Goal: Task Accomplishment & Management: Use online tool/utility

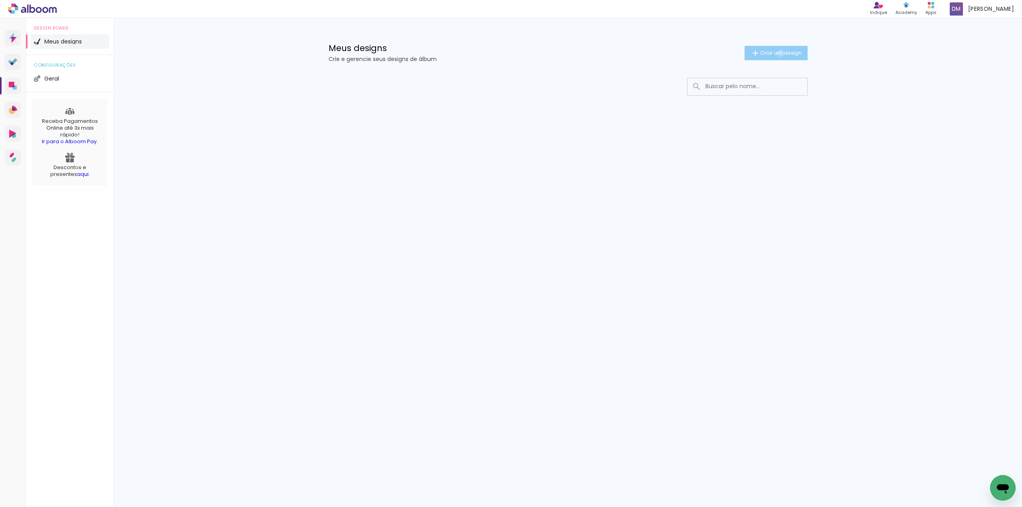
click at [779, 53] on span "Criar um design" at bounding box center [781, 52] width 42 height 5
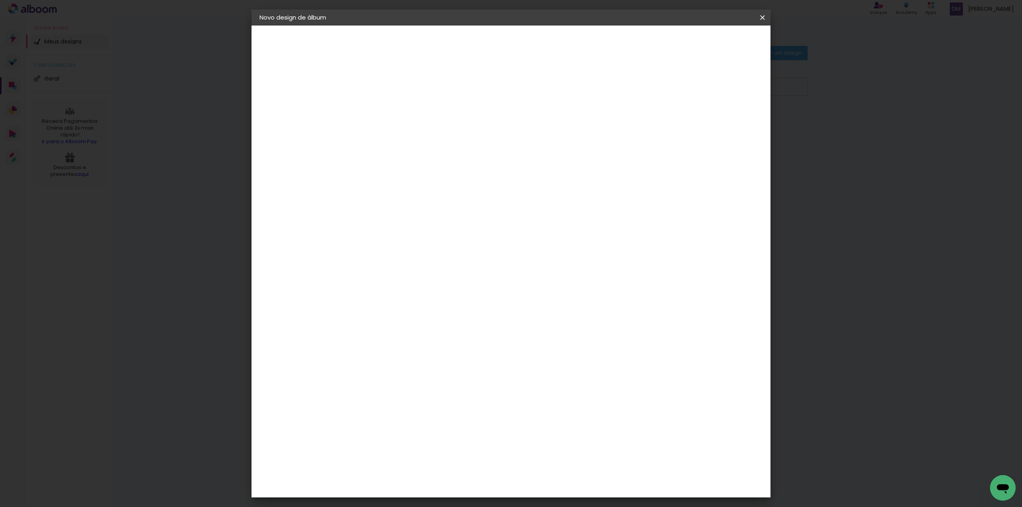
click at [390, 112] on input at bounding box center [390, 107] width 0 height 12
type input "Jéssica Seabra - Formatura"
type paper-input "Jéssica Seabra - Formatura"
click at [0, 0] on slot "Avançar" at bounding box center [0, 0] width 0 height 0
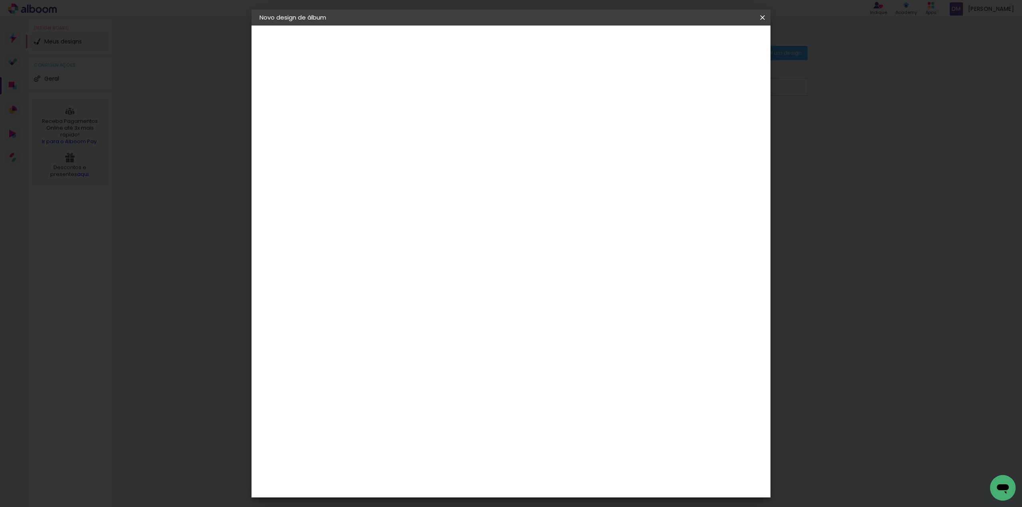
click at [405, 334] on div "Digipix Pro" at bounding box center [395, 340] width 20 height 13
click at [540, 121] on paper-item "Tamanho Livre" at bounding box center [501, 122] width 77 height 18
click at [405, 413] on div "Digipix Pro" at bounding box center [395, 419] width 20 height 13
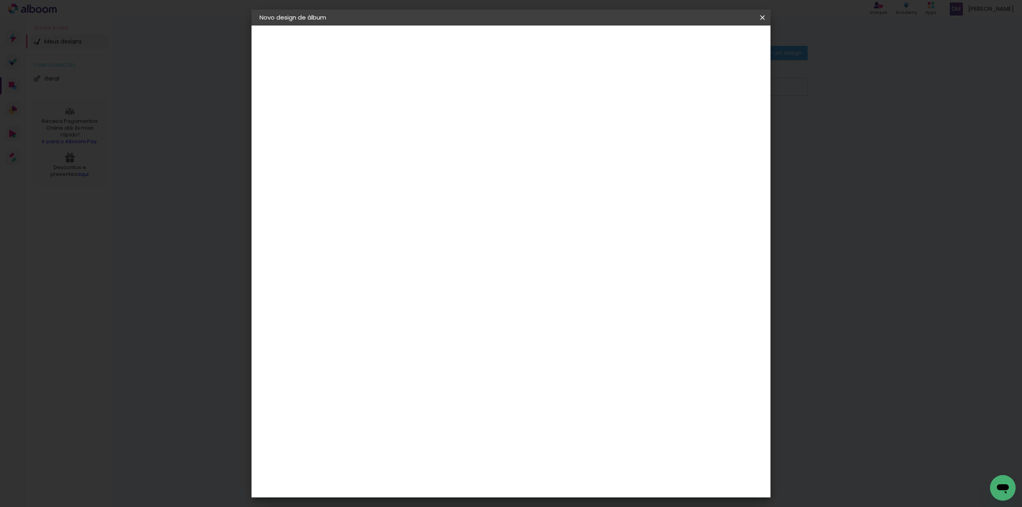
click at [0, 0] on slot "Avançar" at bounding box center [0, 0] width 0 height 0
click at [421, 133] on input "text" at bounding box center [405, 139] width 31 height 12
click at [533, 149] on paper-item "180º LIGHT" at bounding box center [563, 148] width 160 height 16
type input "180º LIGHT"
click at [473, 348] on span "21 × 30 cm" at bounding box center [459, 358] width 30 height 21
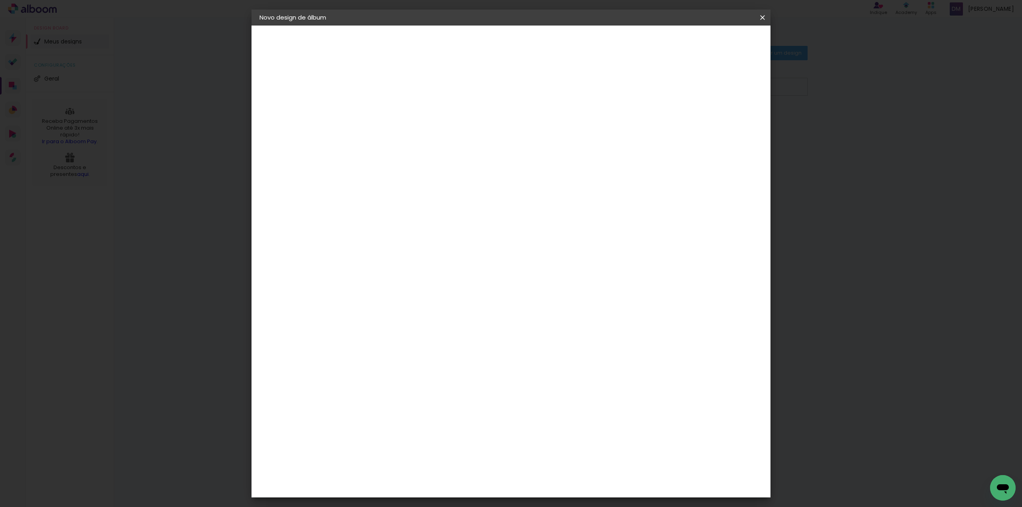
click at [0, 0] on slot "Avançar" at bounding box center [0, 0] width 0 height 0
click at [718, 79] on div "mm Mostrar sangria" at bounding box center [543, 86] width 353 height 18
click at [0, 0] on slot "Mostrar sangria" at bounding box center [0, 0] width 0 height 0
type paper-checkbox "on"
click at [0, 0] on slot "Mostrar sangria" at bounding box center [0, 0] width 0 height 0
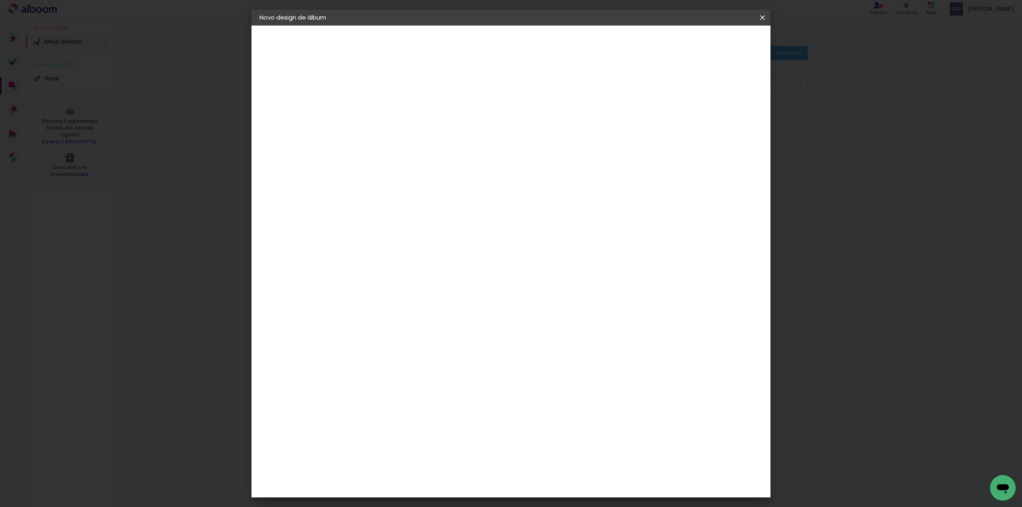
click at [720, 36] on paper-button "Iniciar design" at bounding box center [694, 43] width 52 height 14
